Goal: Task Accomplishment & Management: Use online tool/utility

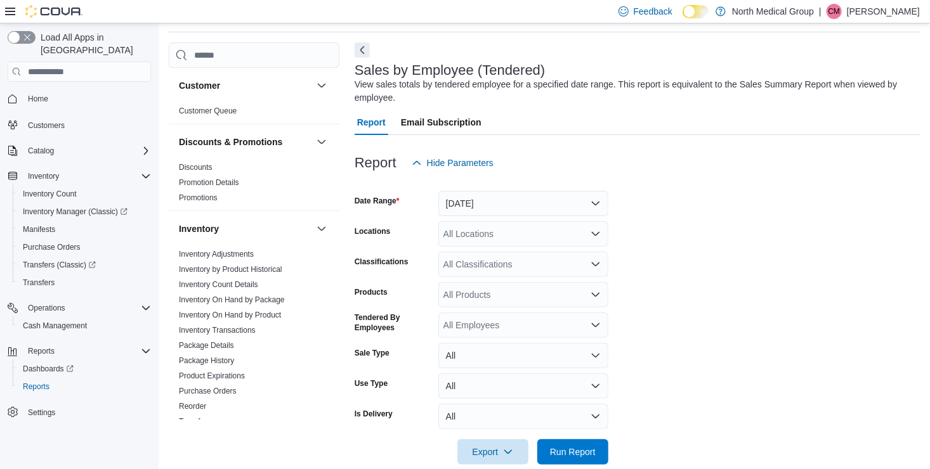
scroll to position [63, 0]
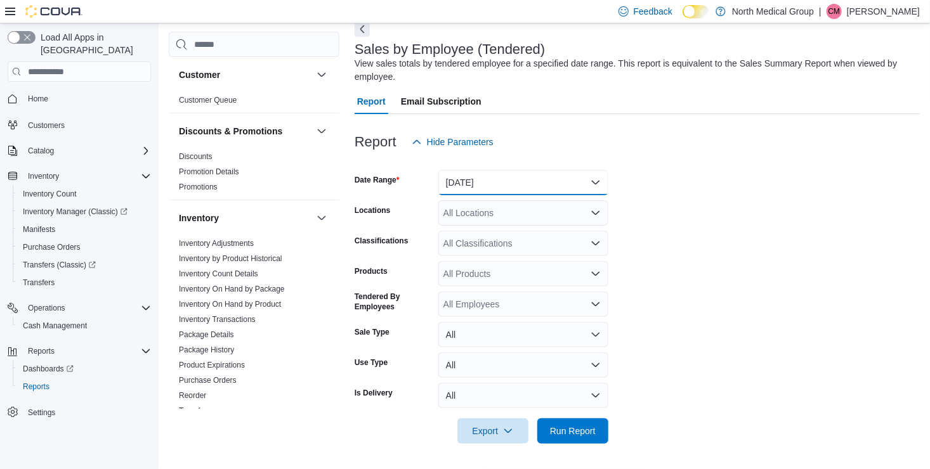
click at [470, 185] on button "Yesterday" at bounding box center [523, 182] width 170 height 25
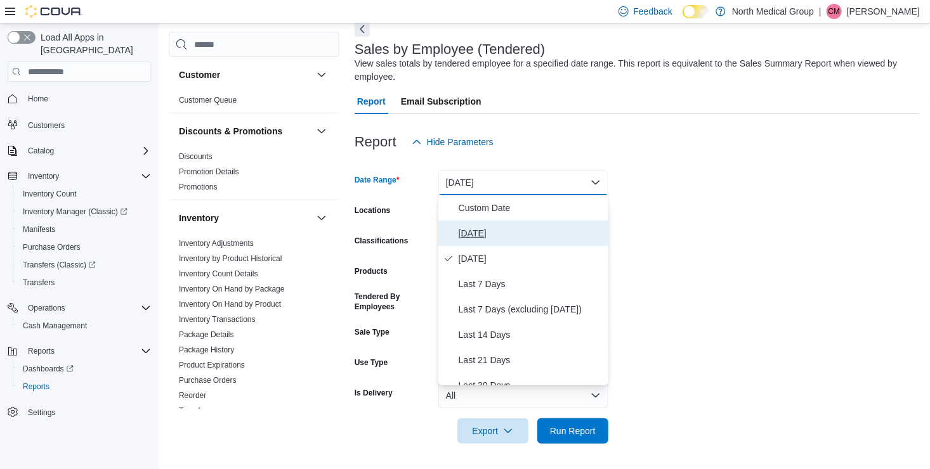
click at [487, 235] on span "Today" at bounding box center [531, 233] width 145 height 15
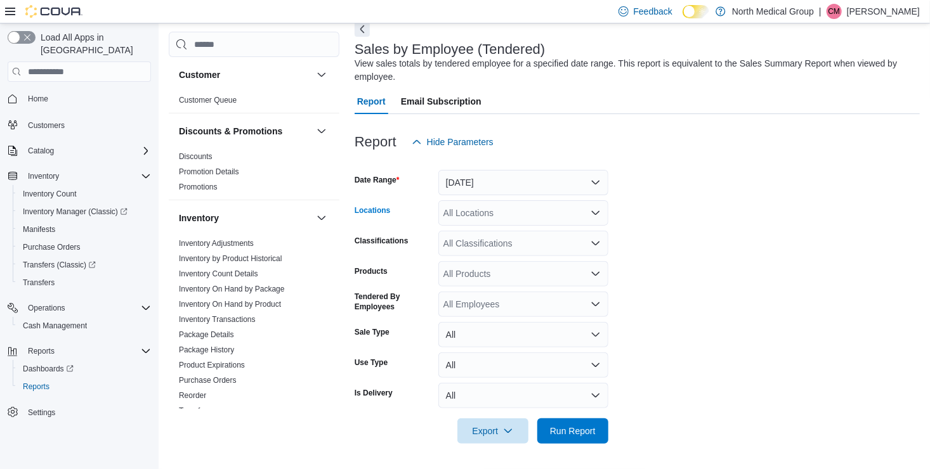
click at [505, 218] on div "All Locations" at bounding box center [523, 212] width 170 height 25
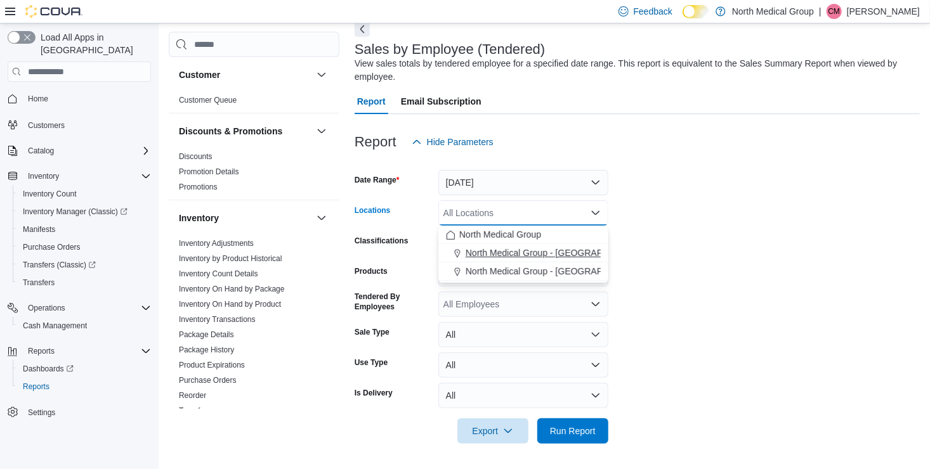
click at [517, 254] on span "North Medical Group - Hillsboro" at bounding box center [557, 253] width 182 height 13
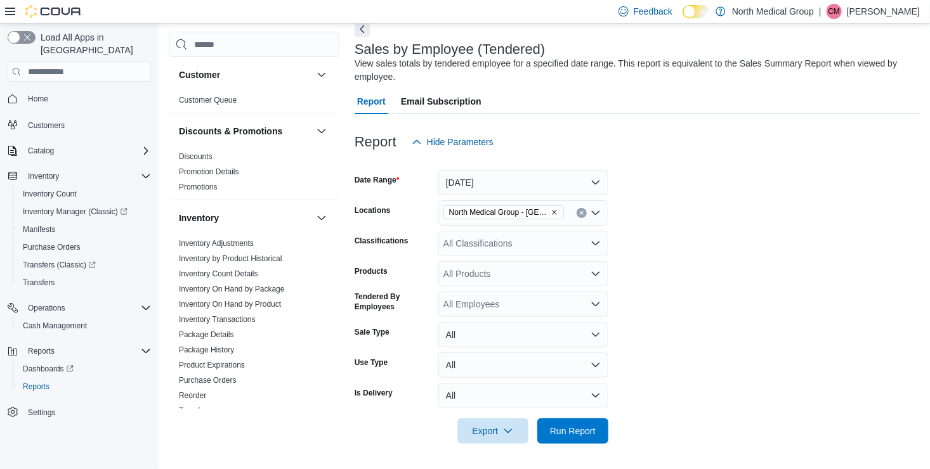
click at [683, 251] on form "Date Range Today Locations North Medical Group - Hillsboro Classifications All …" at bounding box center [637, 299] width 565 height 289
click at [562, 424] on span "Run Report" at bounding box center [573, 430] width 56 height 25
click at [556, 426] on span "Run Report" at bounding box center [573, 430] width 46 height 13
